Goal: Transaction & Acquisition: Purchase product/service

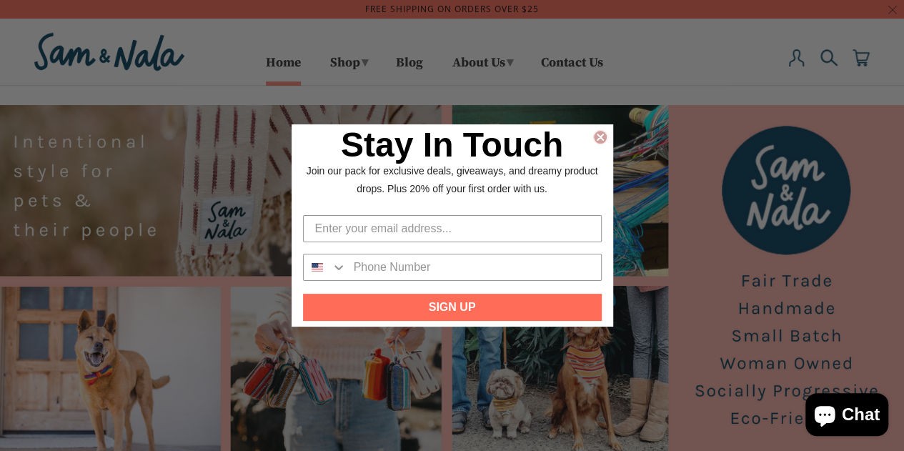
click at [601, 131] on circle "Close dialog" at bounding box center [600, 137] width 14 height 14
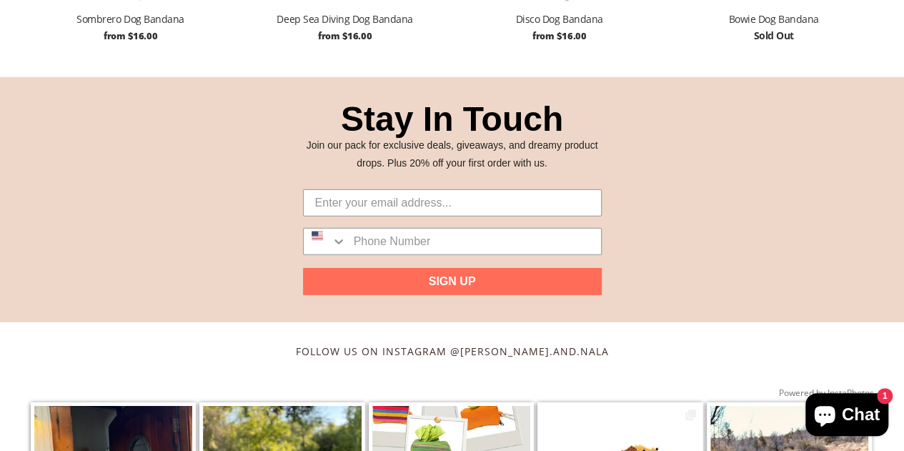
scroll to position [2428, 0]
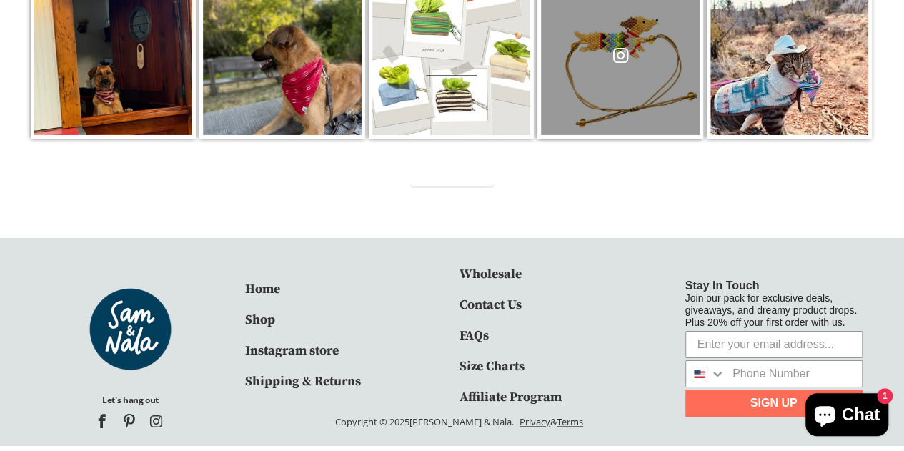
click at [616, 39] on div at bounding box center [620, 56] width 158 height 158
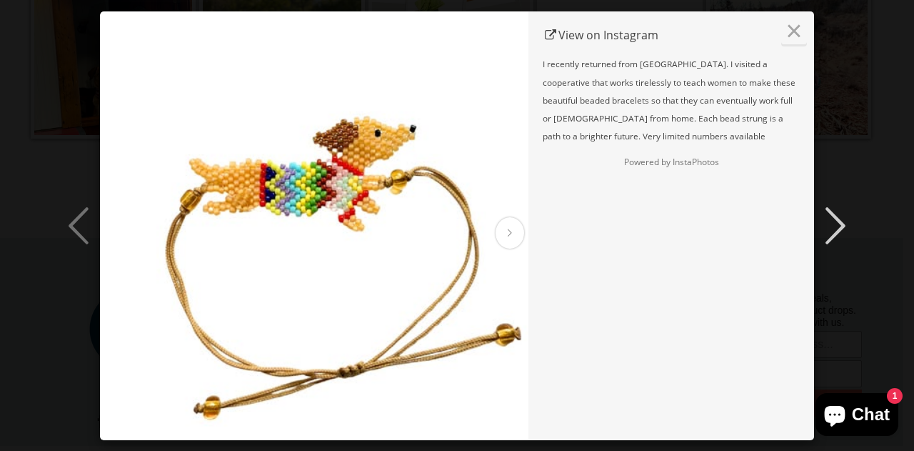
click at [827, 224] on icon at bounding box center [835, 225] width 43 height 43
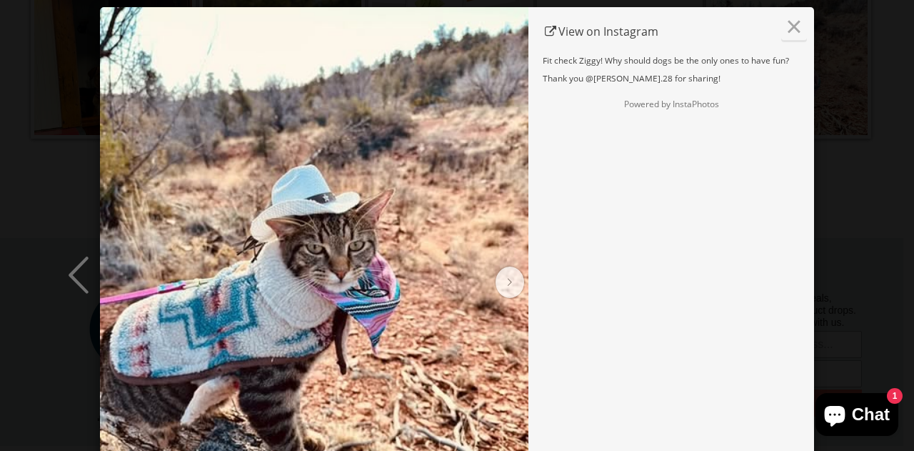
click at [894, 391] on span "1" at bounding box center [895, 396] width 16 height 16
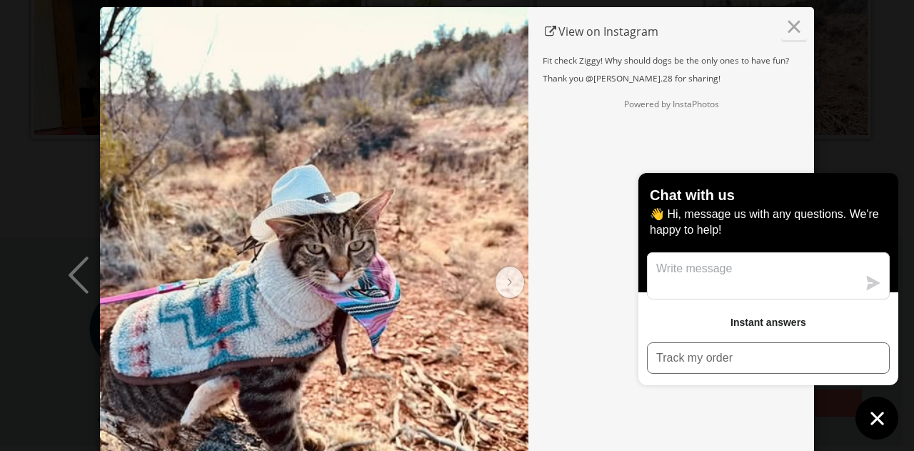
click at [877, 101] on div "× < < View on Instagram Fit check Ziggy! Why should dogs be the only ones to ha…" at bounding box center [457, 225] width 914 height 451
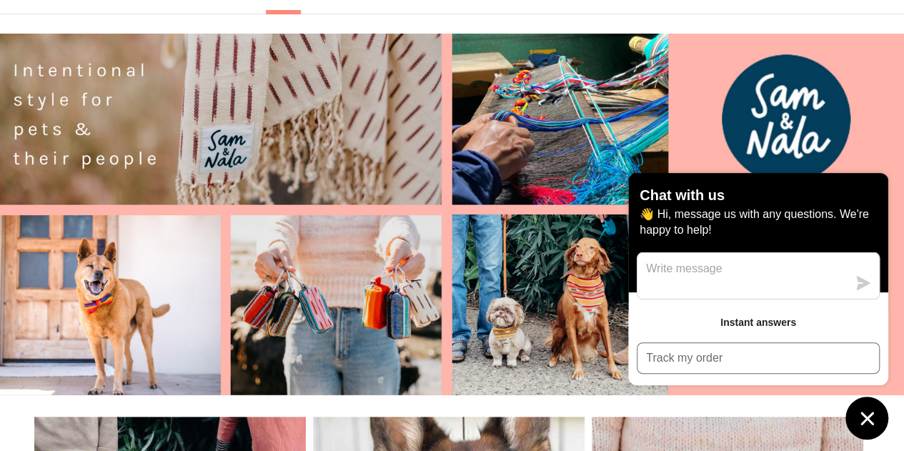
scroll to position [0, 0]
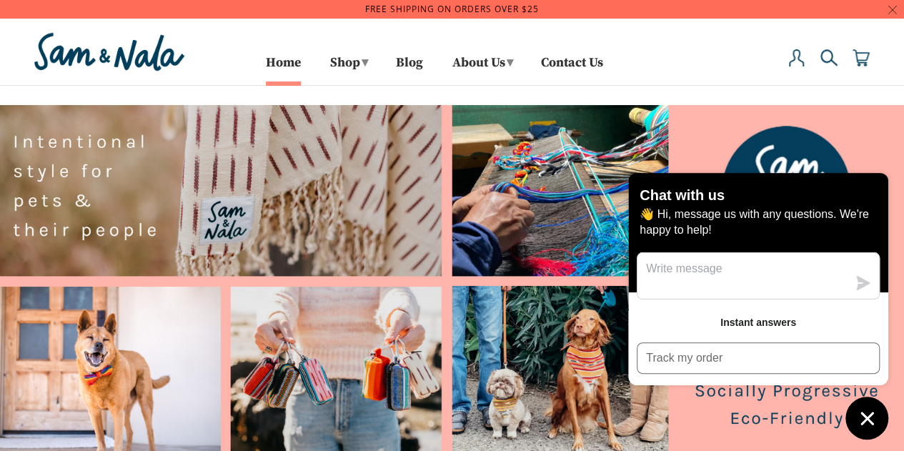
click at [829, 54] on img at bounding box center [828, 57] width 17 height 17
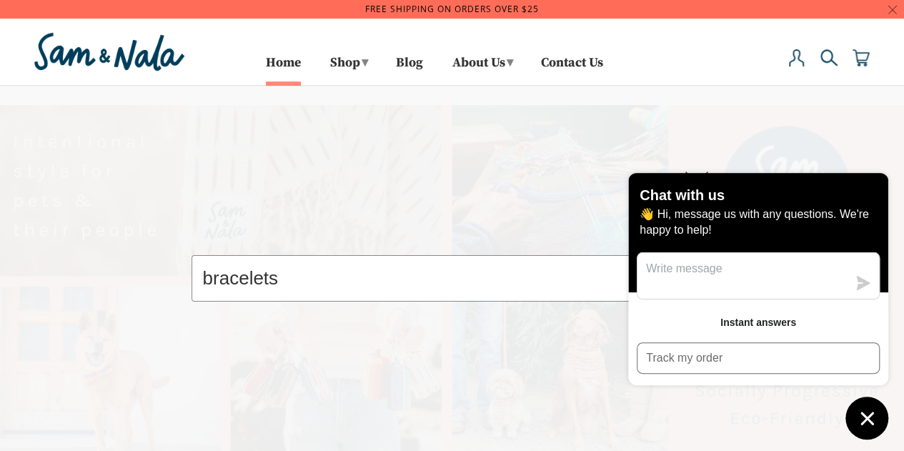
type input "bracelets"
